Goal: Navigation & Orientation: Go to known website

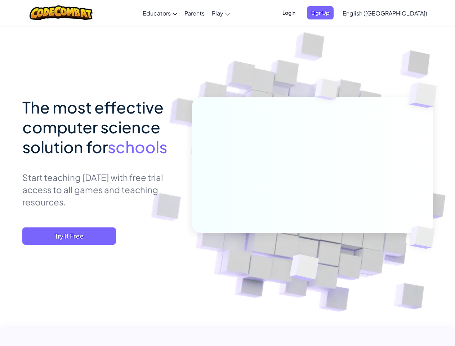
click at [300, 13] on span "Login" at bounding box center [289, 12] width 22 height 13
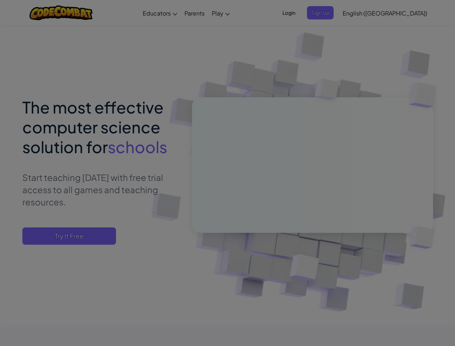
click at [364, 13] on div at bounding box center [227, 173] width 455 height 346
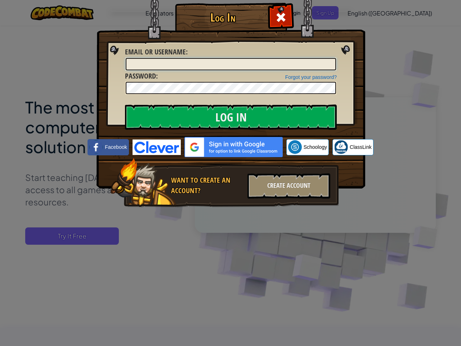
click at [364, 13] on div "Log In Unknown Error Email or Username : Forgot your password? Password : Log I…" at bounding box center [230, 173] width 461 height 346
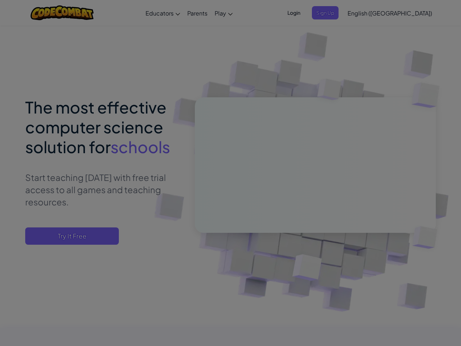
click at [403, 13] on div "Log In Unknown Error Email or Username : Forgot your password? Password : Log I…" at bounding box center [230, 173] width 461 height 346
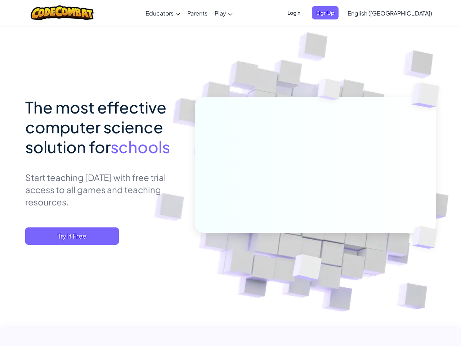
click at [69, 236] on div at bounding box center [230, 173] width 461 height 346
click at [69, 236] on span "Try It Free" at bounding box center [72, 235] width 94 height 17
